Goal: Task Accomplishment & Management: Manage account settings

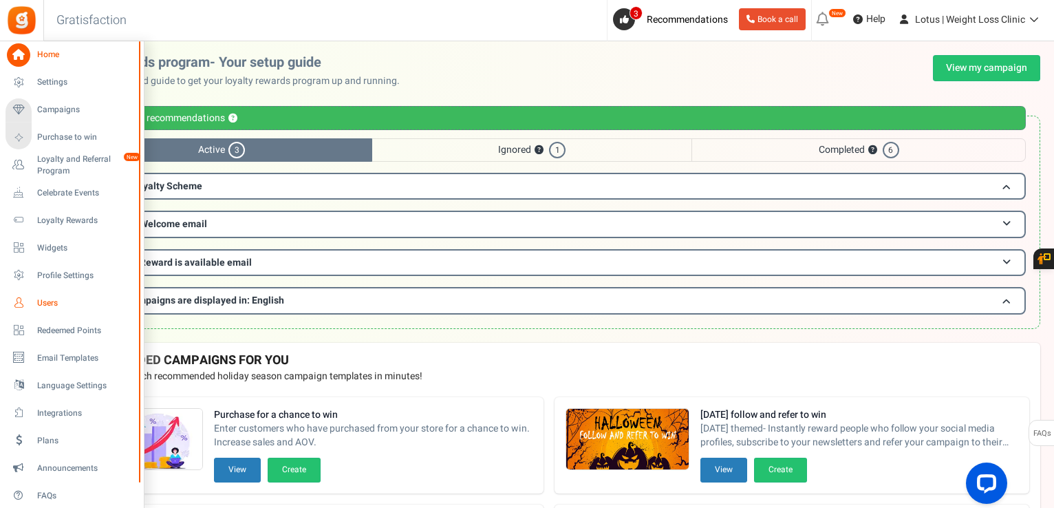
click at [36, 309] on link "Users" at bounding box center [72, 302] width 132 height 23
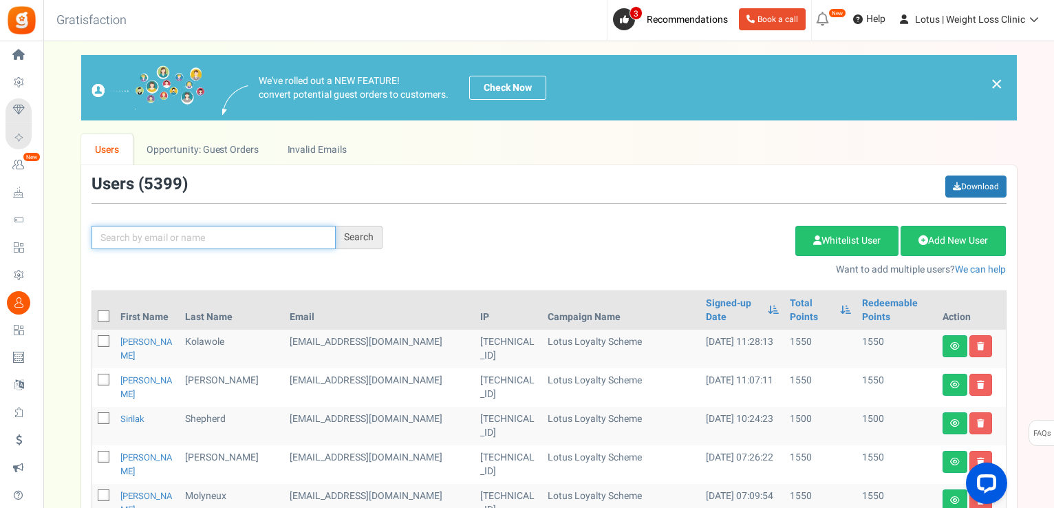
click at [285, 235] on input "text" at bounding box center [213, 237] width 244 height 23
paste input "[EMAIL_ADDRESS][DOMAIN_NAME]"
type input "[EMAIL_ADDRESS][DOMAIN_NAME]"
click at [356, 224] on div "[EMAIL_ADDRESS][DOMAIN_NAME] Search Add Etsy Order Delete Selected Users Import…" at bounding box center [549, 225] width 936 height 101
click at [352, 228] on div "Search" at bounding box center [359, 237] width 47 height 23
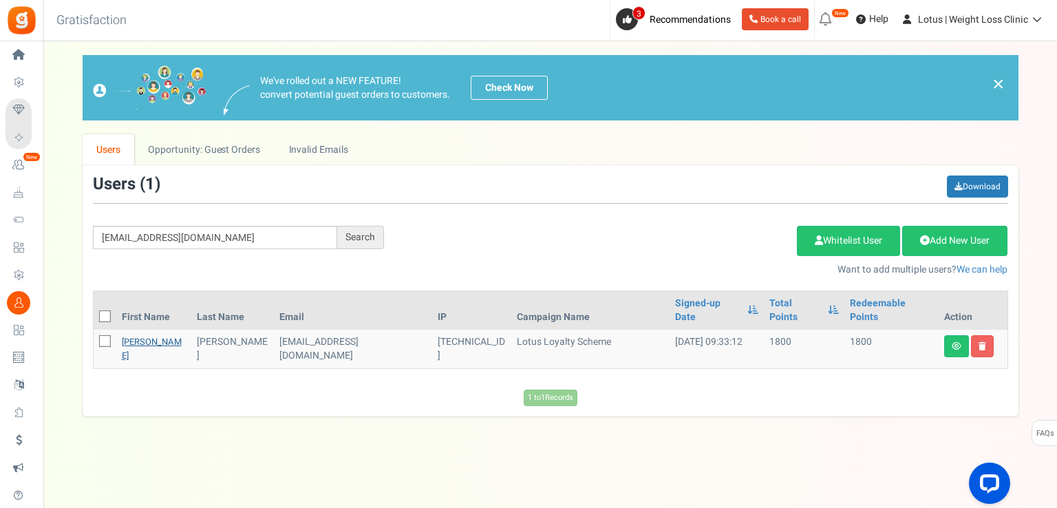
click at [142, 335] on link "[PERSON_NAME]" at bounding box center [152, 348] width 60 height 27
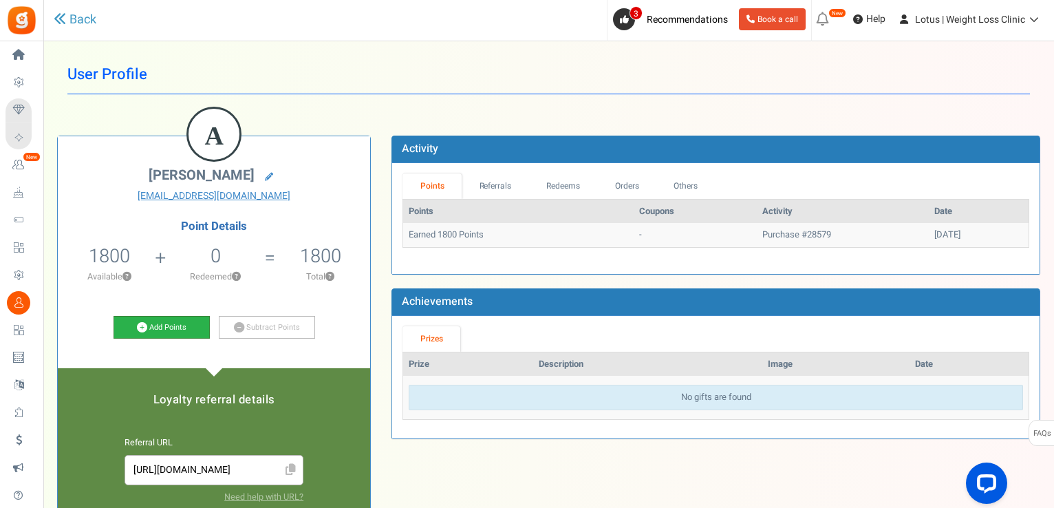
click at [191, 332] on link "Add Points" at bounding box center [162, 327] width 96 height 23
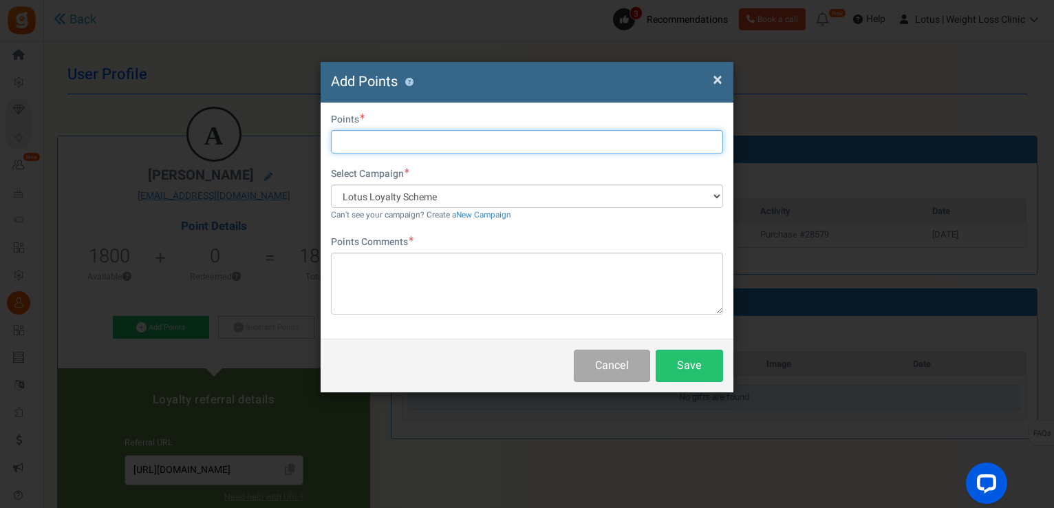
click at [385, 147] on input "text" at bounding box center [527, 141] width 392 height 23
type input "1500"
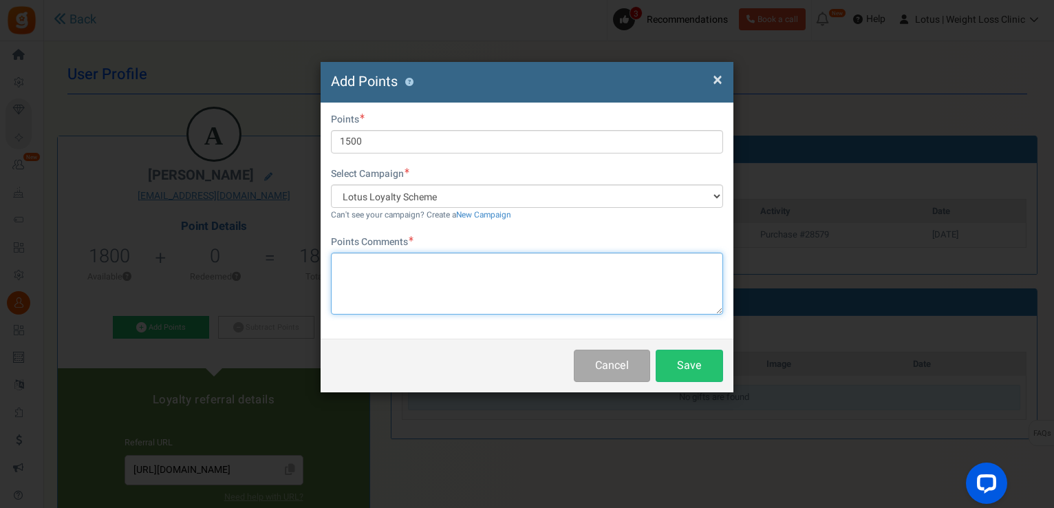
click at [391, 269] on textarea at bounding box center [527, 283] width 392 height 62
type textarea "credit for price difference between 2.5 and 5mg"
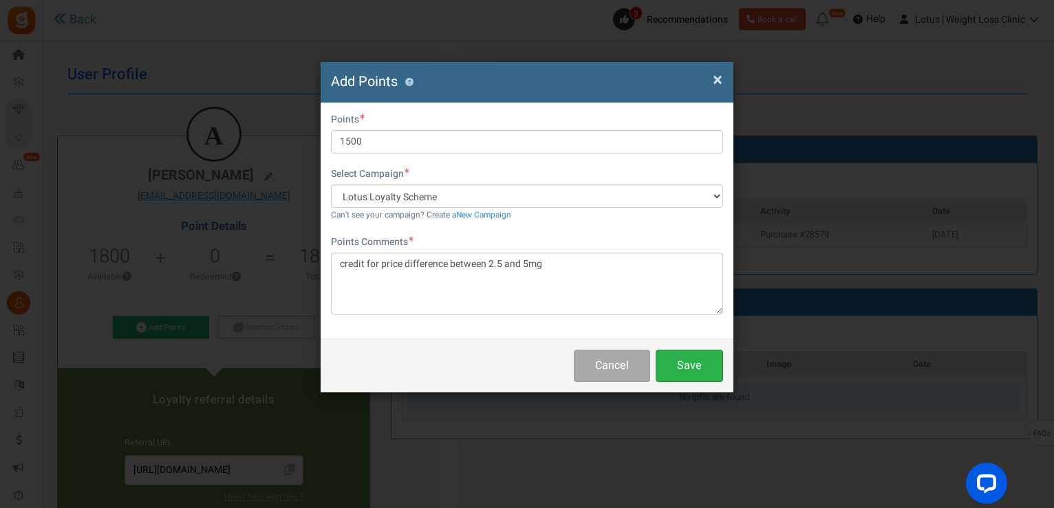
click at [677, 361] on button "Save" at bounding box center [689, 365] width 67 height 32
